Goal: Complete application form: Complete application form

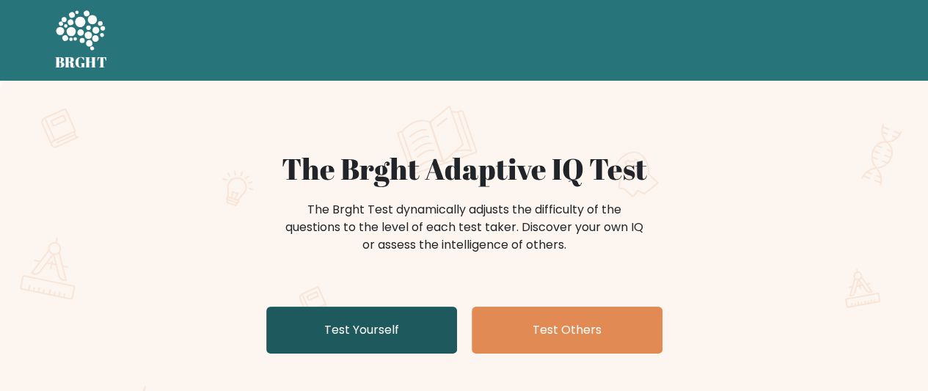
click at [368, 335] on link "Test Yourself" at bounding box center [361, 330] width 191 height 47
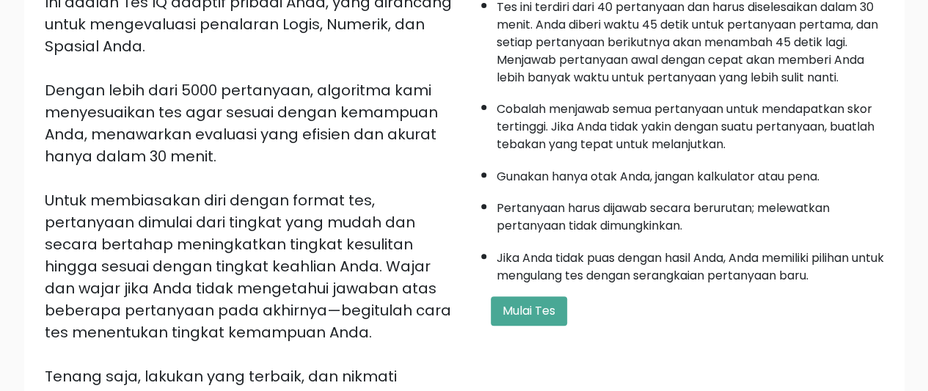
scroll to position [208, 0]
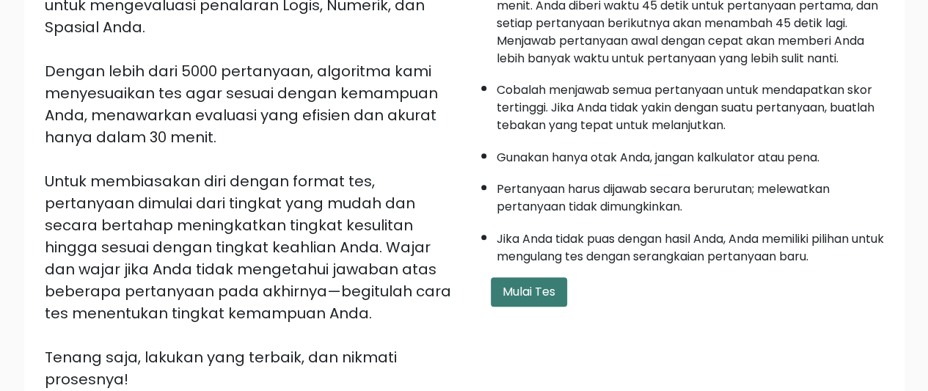
click at [524, 288] on font "Mulai Tes" at bounding box center [529, 291] width 53 height 17
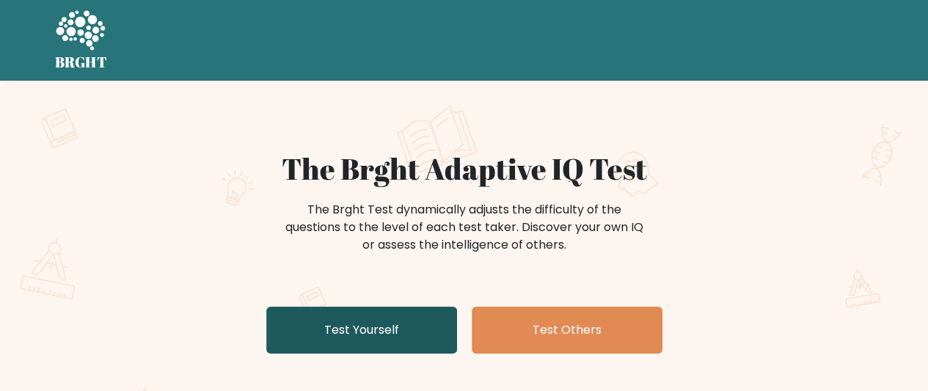
click at [367, 327] on link "Test Yourself" at bounding box center [361, 330] width 191 height 47
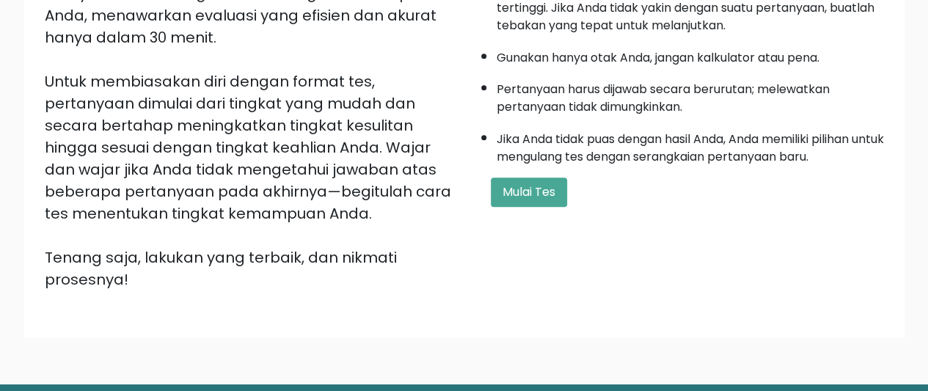
scroll to position [310, 0]
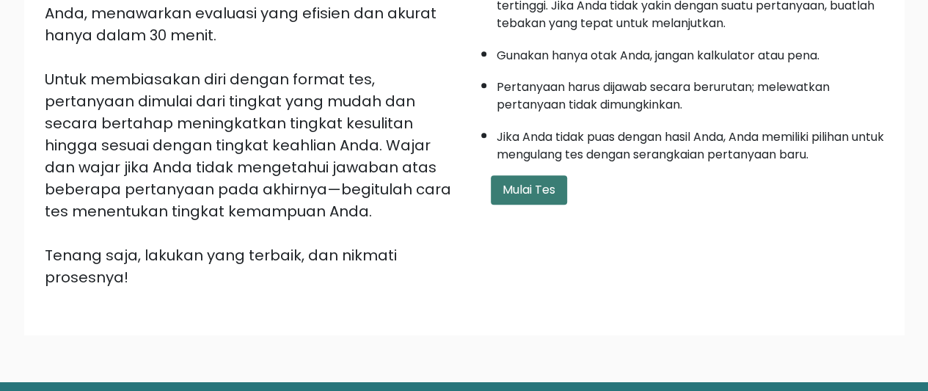
click at [536, 192] on font "Mulai Tes" at bounding box center [529, 189] width 53 height 17
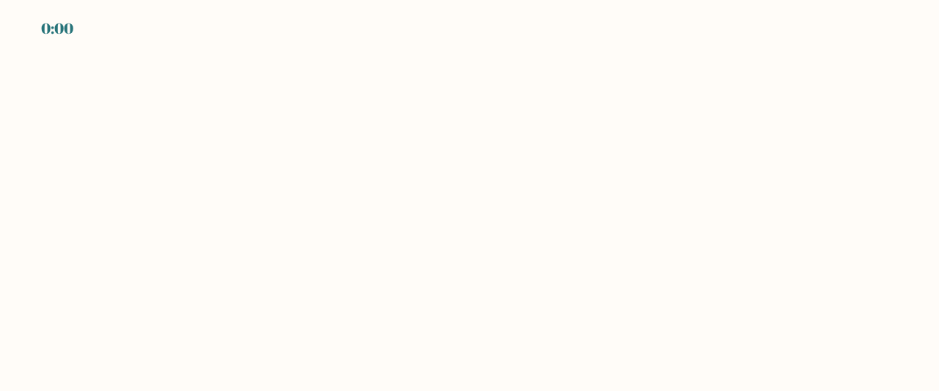
click at [938, 9] on div "0:00" at bounding box center [469, 9] width 939 height 18
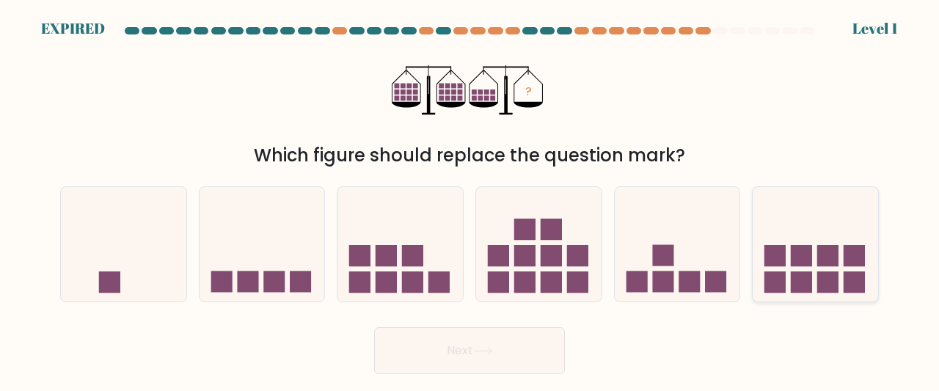
click at [834, 289] on rect at bounding box center [827, 281] width 21 height 21
click at [470, 200] on input "f." at bounding box center [470, 198] width 1 height 4
radio input "true"
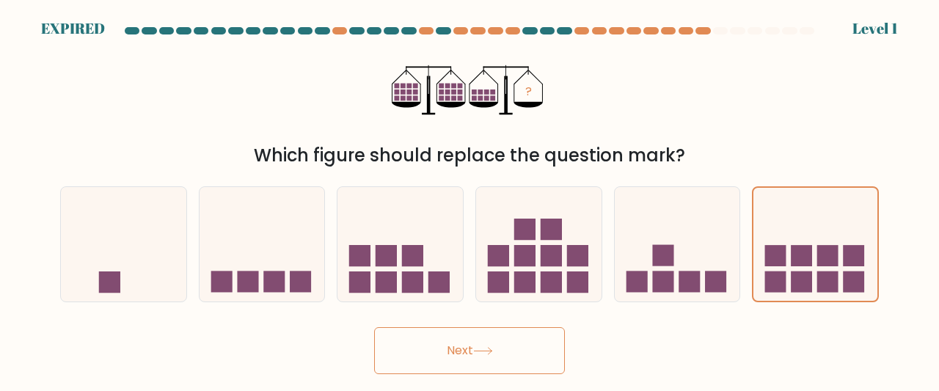
click at [464, 348] on button "Next" at bounding box center [469, 350] width 191 height 47
click at [459, 347] on button "Next" at bounding box center [469, 350] width 191 height 47
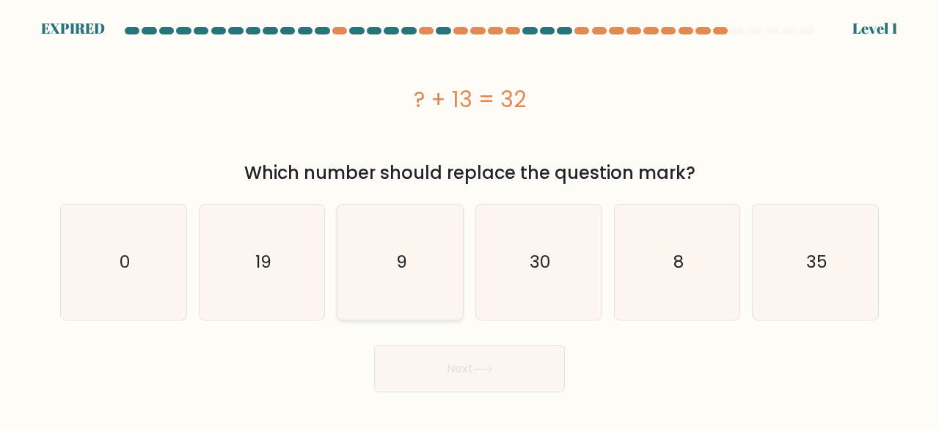
click at [410, 244] on icon "9" at bounding box center [400, 262] width 115 height 115
click at [470, 219] on input "c. 9" at bounding box center [470, 217] width 1 height 4
radio input "true"
click at [475, 372] on button "Next" at bounding box center [469, 369] width 191 height 47
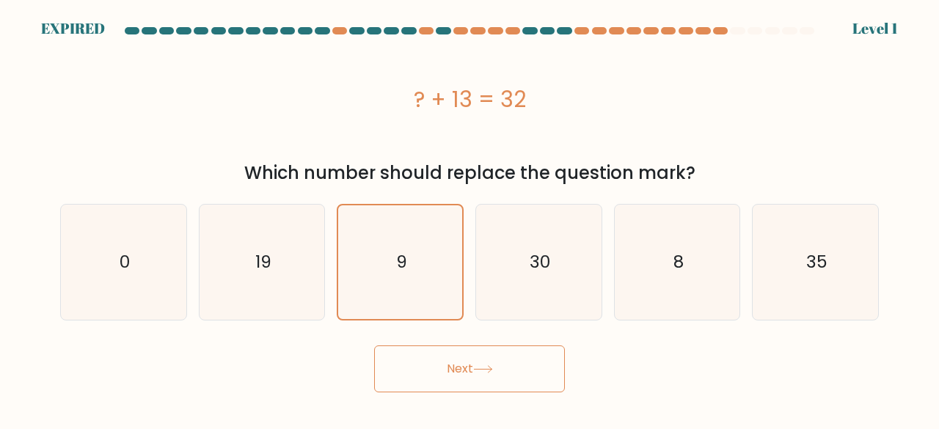
click at [449, 360] on button "Next" at bounding box center [469, 369] width 191 height 47
click at [467, 368] on button "Next" at bounding box center [469, 369] width 191 height 47
